Goal: Navigation & Orientation: Find specific page/section

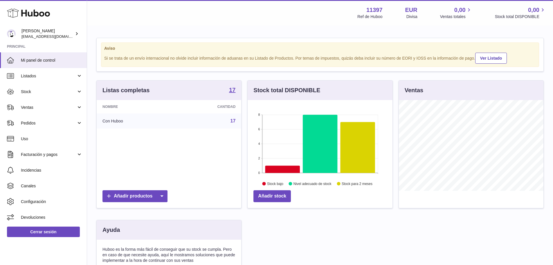
scroll to position [91, 145]
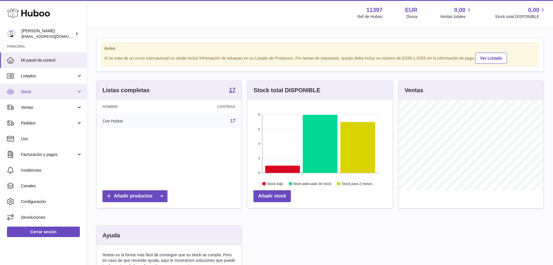
click at [49, 92] on span "Stock" at bounding box center [48, 92] width 55 height 6
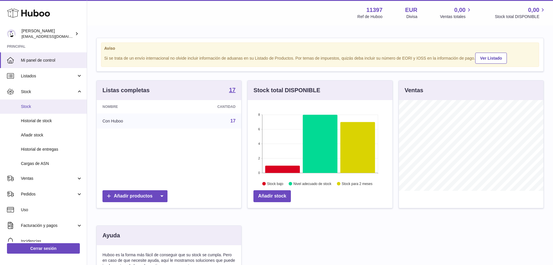
click at [46, 105] on span "Stock" at bounding box center [52, 107] width 62 height 6
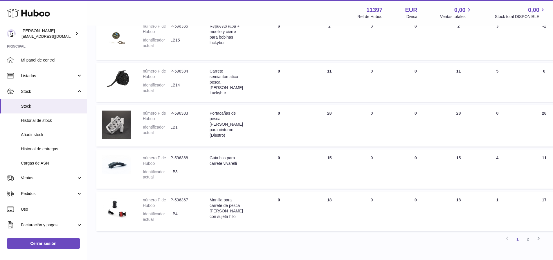
scroll to position [352, 0]
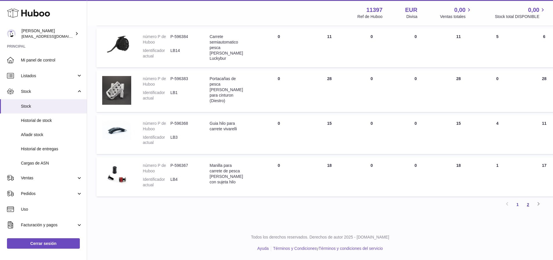
click at [529, 204] on link "2" at bounding box center [528, 205] width 10 height 10
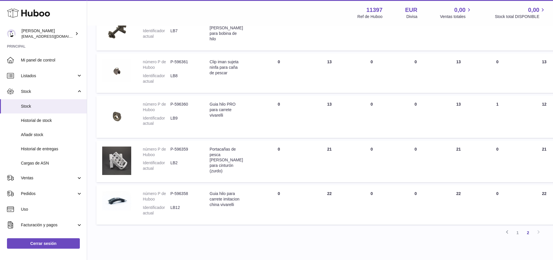
scroll to position [220, 0]
